Goal: Task Accomplishment & Management: Manage account settings

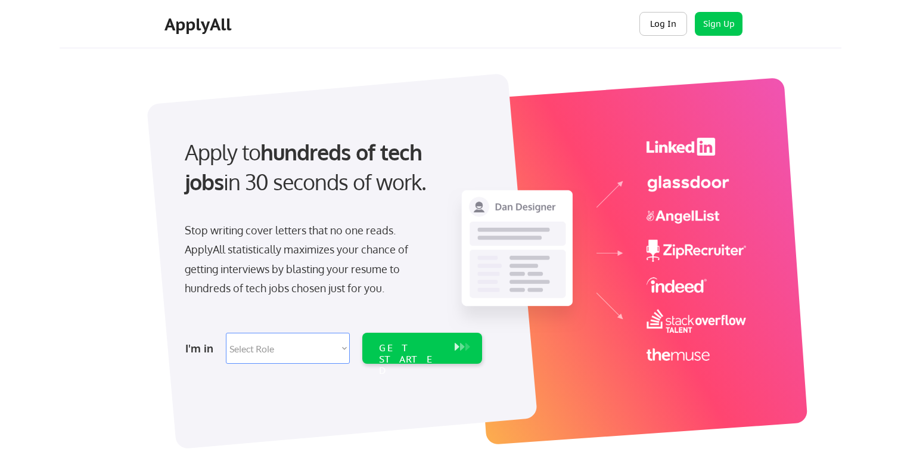
click at [675, 26] on button "Log In" at bounding box center [663, 24] width 48 height 24
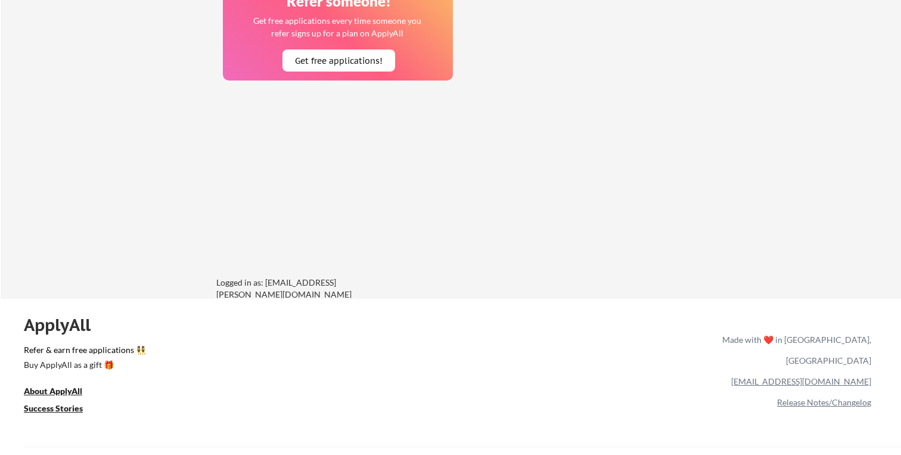
scroll to position [1334, 0]
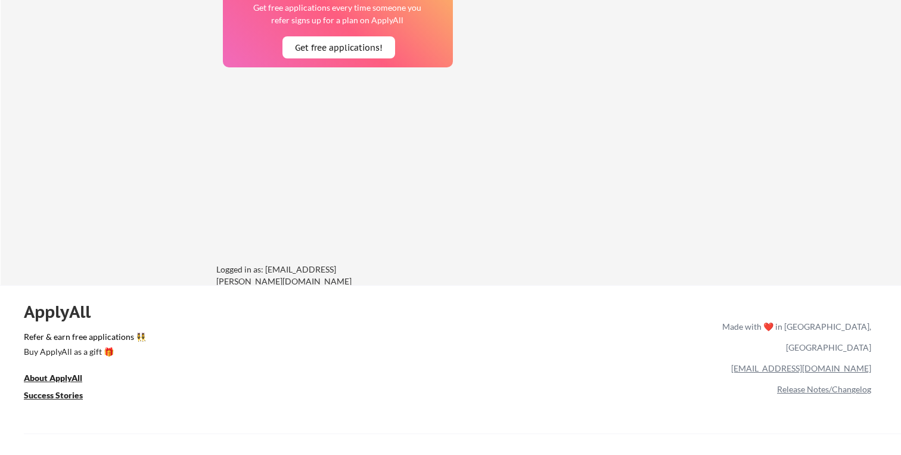
click at [324, 269] on div "Logged in as: [EMAIL_ADDRESS][PERSON_NAME][DOMAIN_NAME]" at bounding box center [305, 274] width 179 height 23
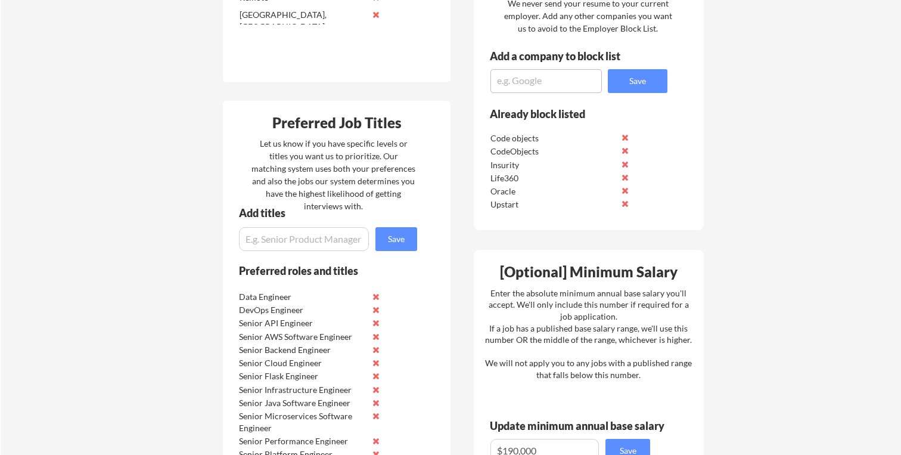
scroll to position [0, 0]
